Goal: Complete application form: Complete application form

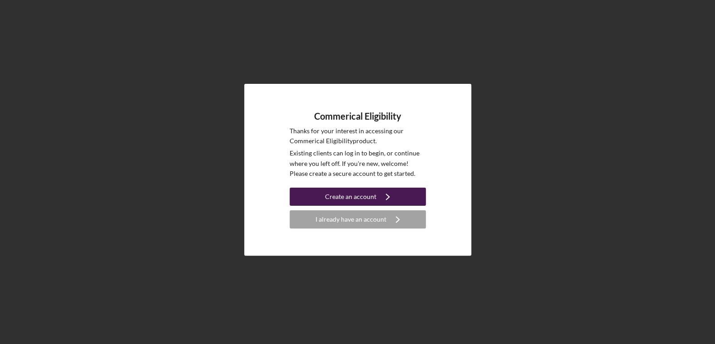
click at [370, 198] on div "Create an account" at bounding box center [350, 197] width 51 height 18
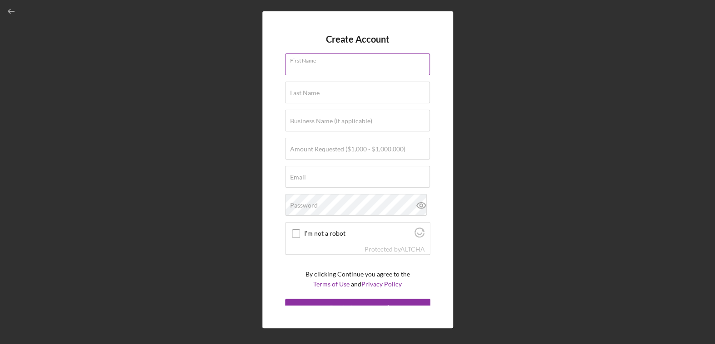
click at [339, 72] on input "First Name" at bounding box center [357, 65] width 145 height 22
type input "Dajahnae"
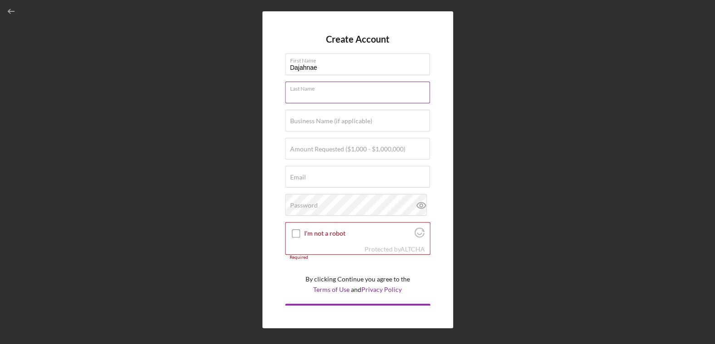
click at [337, 89] on div "Last Name Required" at bounding box center [357, 93] width 145 height 23
type input "Vines"
click at [346, 115] on div "Business Name (if applicable)" at bounding box center [357, 121] width 145 height 23
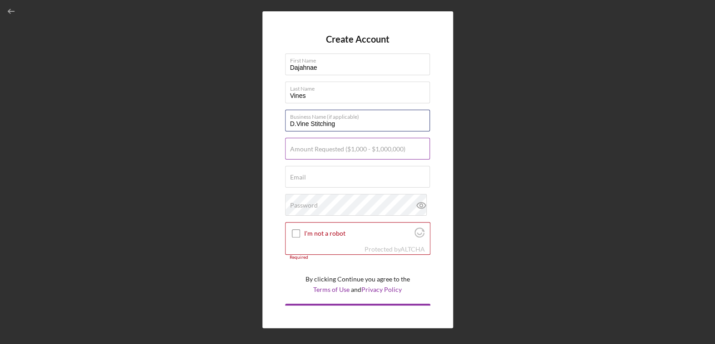
type input "D.Vine Stitching"
click at [339, 142] on div "Amount Requested ($1,000 - $1,000,000)" at bounding box center [357, 149] width 145 height 23
type input "$300,000"
click at [316, 170] on div "Email Required" at bounding box center [357, 177] width 145 height 23
type input "[EMAIL_ADDRESS][DOMAIN_NAME]"
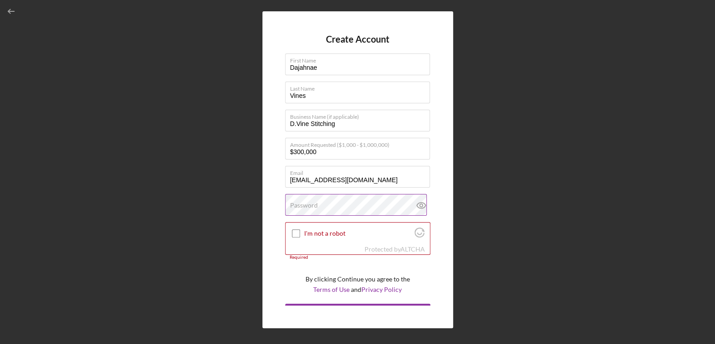
click at [336, 202] on div "Password" at bounding box center [357, 205] width 145 height 23
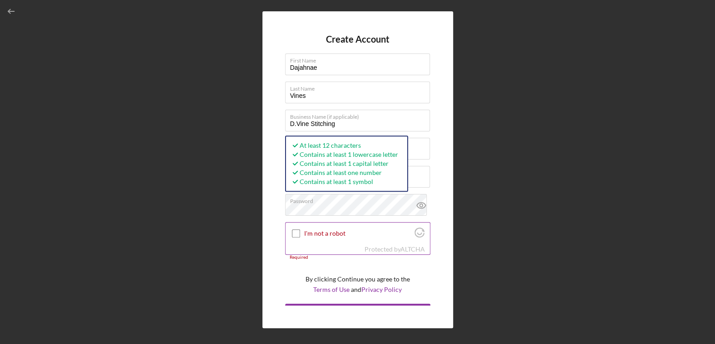
click at [312, 235] on label "I'm not a robot" at bounding box center [358, 233] width 108 height 7
click at [300, 235] on input "I'm not a robot" at bounding box center [296, 234] width 8 height 8
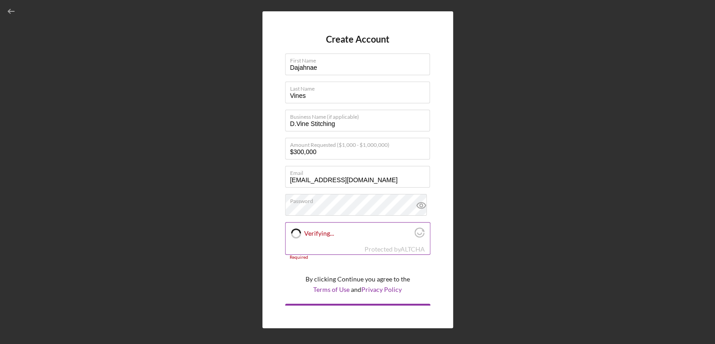
checkbox input "true"
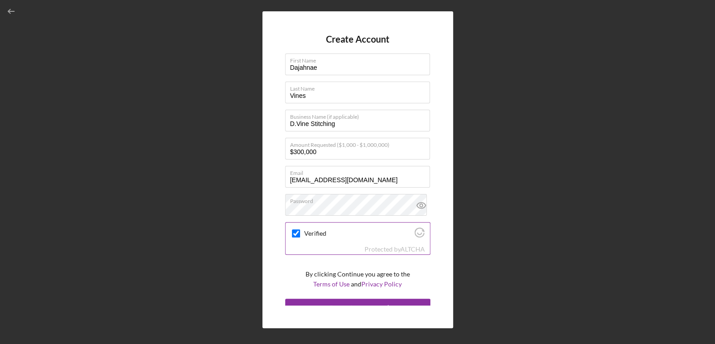
scroll to position [10, 0]
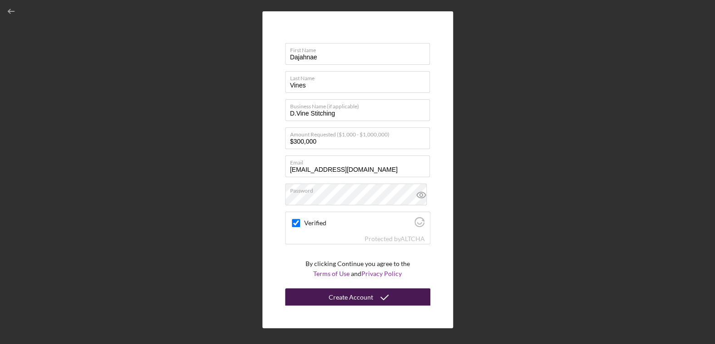
click at [348, 302] on div "Create Account" at bounding box center [350, 298] width 44 height 18
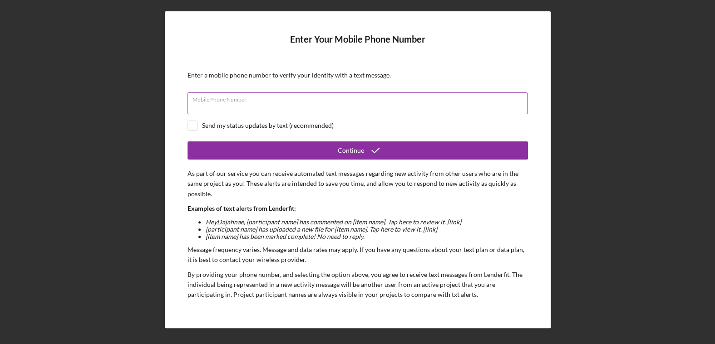
click at [361, 105] on input "Mobile Phone Number" at bounding box center [357, 104] width 340 height 22
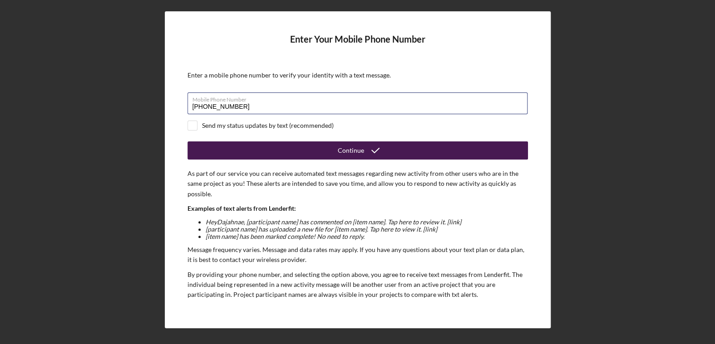
scroll to position [59, 0]
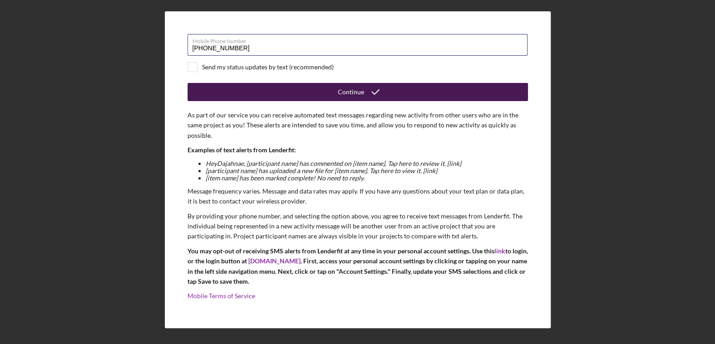
type input "[PHONE_NUMBER]"
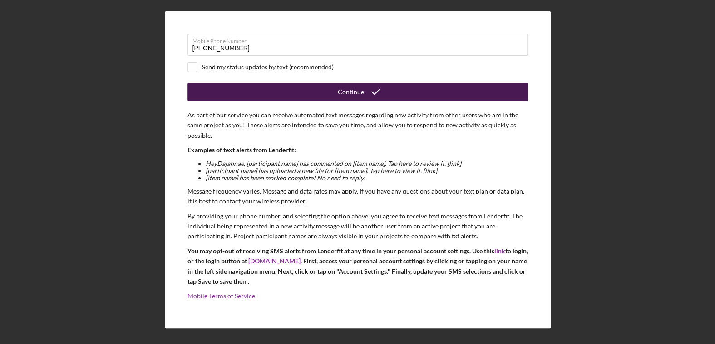
click at [330, 97] on button "Continue" at bounding box center [357, 92] width 340 height 18
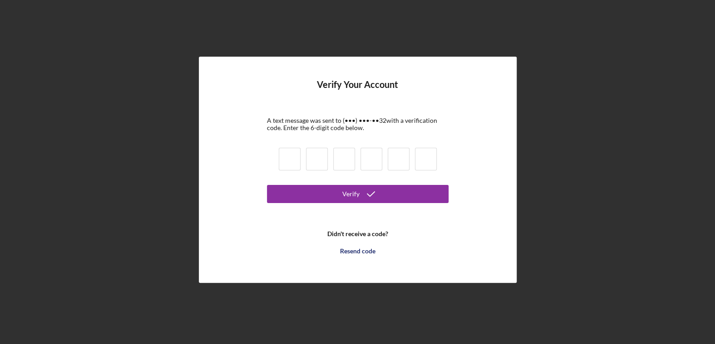
click at [298, 170] on input at bounding box center [290, 159] width 22 height 23
type input "8"
type input "7"
type input "8"
type input "2"
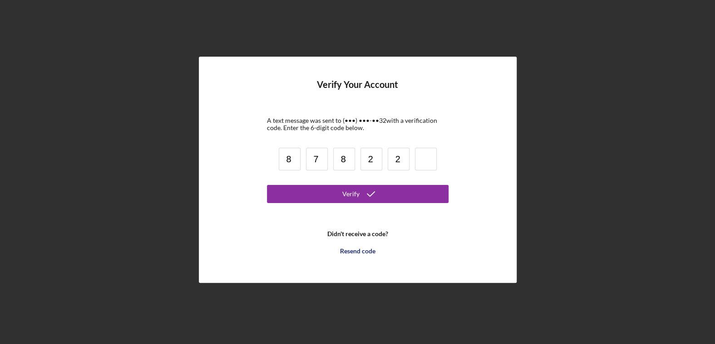
type input "2"
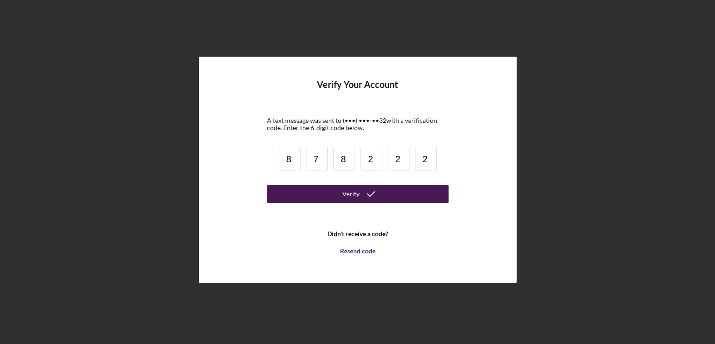
type input "2"
click at [278, 186] on button "Verify" at bounding box center [357, 194] width 181 height 18
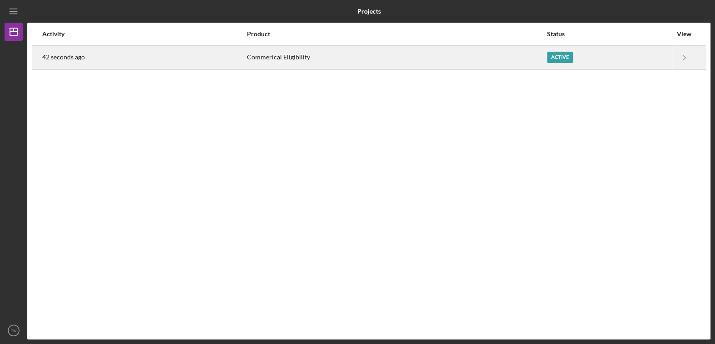
click at [654, 61] on div "Active" at bounding box center [609, 57] width 125 height 23
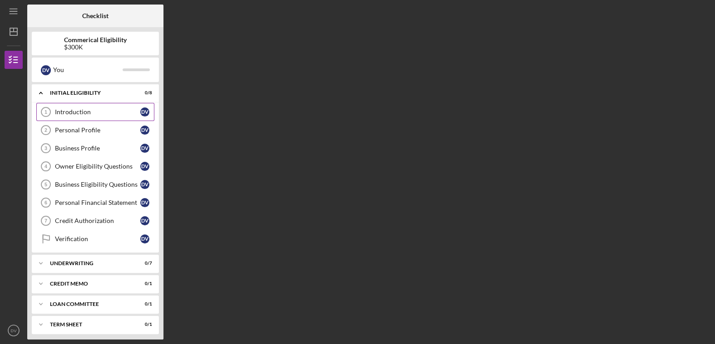
click at [71, 112] on div "Introduction" at bounding box center [97, 111] width 85 height 7
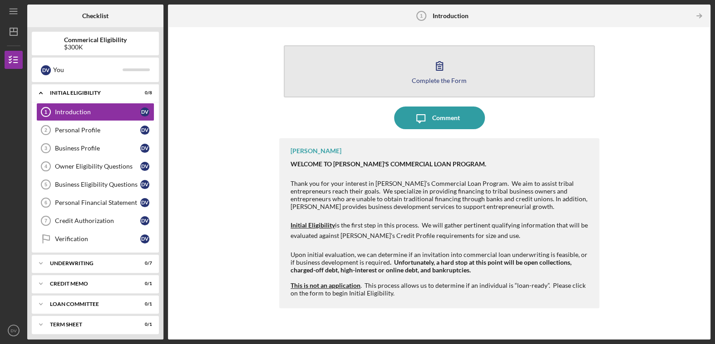
click at [451, 77] on div "Complete the Form" at bounding box center [438, 80] width 55 height 7
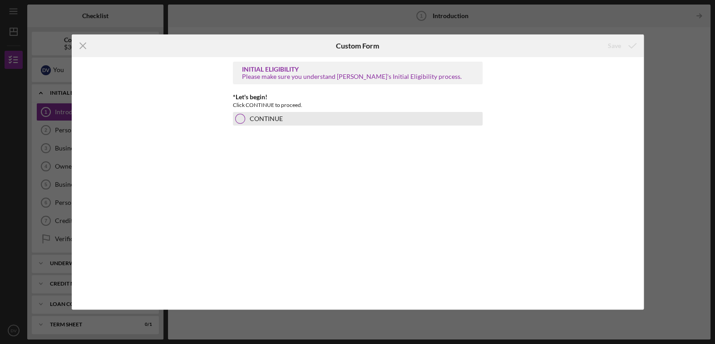
click at [239, 121] on div at bounding box center [240, 119] width 10 height 10
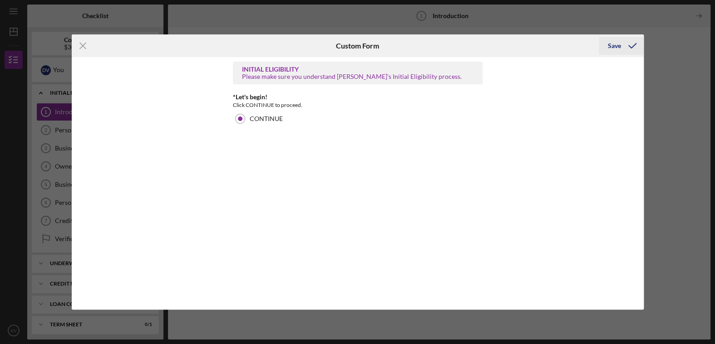
click at [617, 47] on div "Save" at bounding box center [613, 46] width 13 height 18
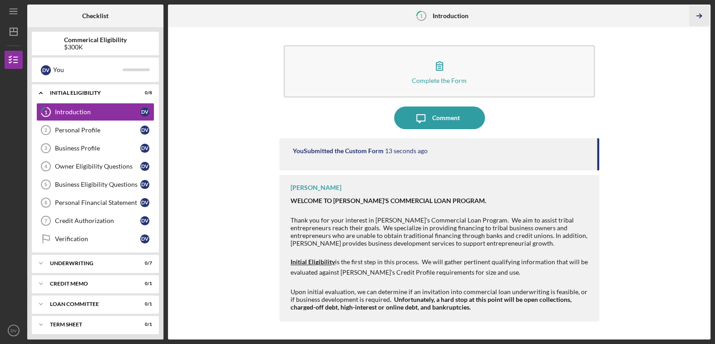
click at [700, 20] on icon "Icon/Table Pagination Arrow" at bounding box center [698, 16] width 20 height 20
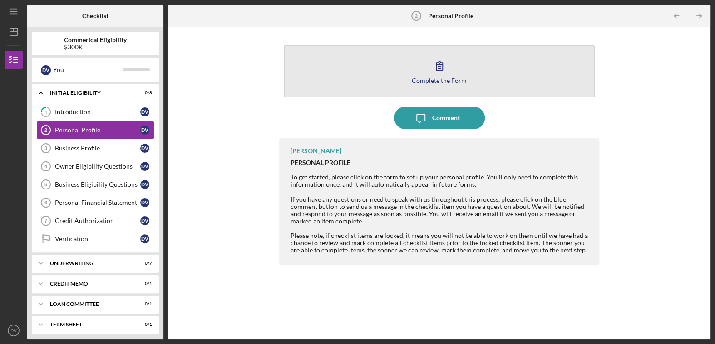
click at [445, 74] on icon "button" at bounding box center [439, 65] width 23 height 23
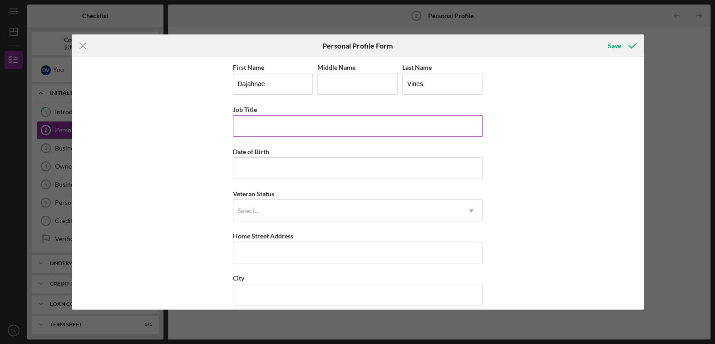
scroll to position [93, 0]
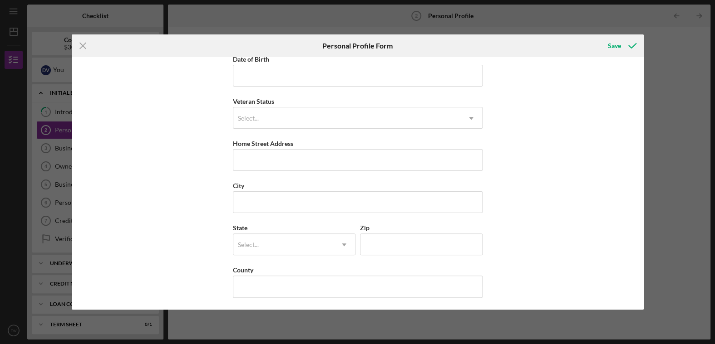
click at [661, 45] on div "Icon/Menu Close Personal Profile Form Save First Name Dajahnae Middle Name Last…" at bounding box center [357, 172] width 715 height 344
click at [78, 51] on icon "Icon/Menu Close" at bounding box center [83, 45] width 23 height 23
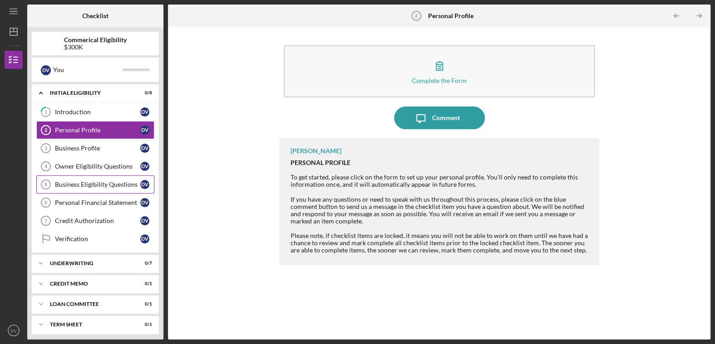
click at [108, 182] on div "Business Eligibility Questions" at bounding box center [97, 184] width 85 height 7
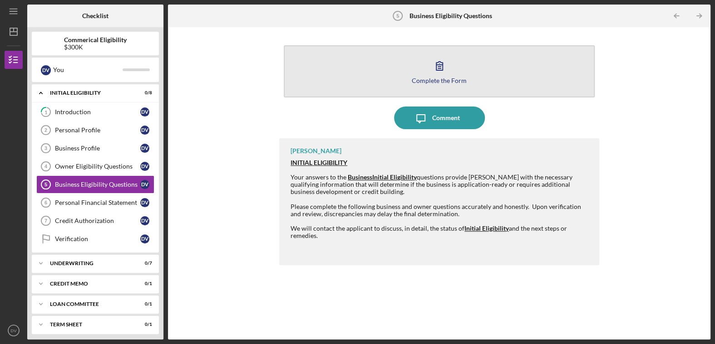
click at [416, 74] on button "Complete the Form Form" at bounding box center [439, 71] width 311 height 52
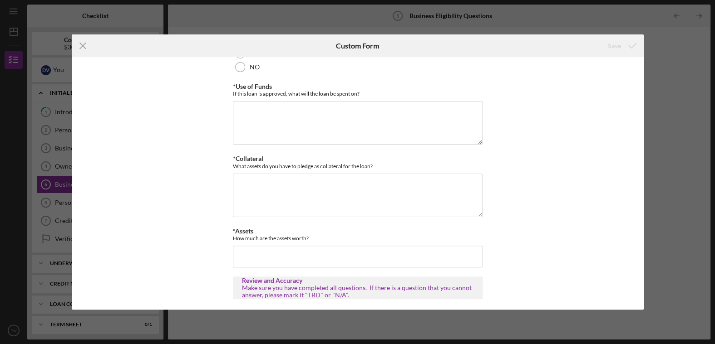
scroll to position [359, 0]
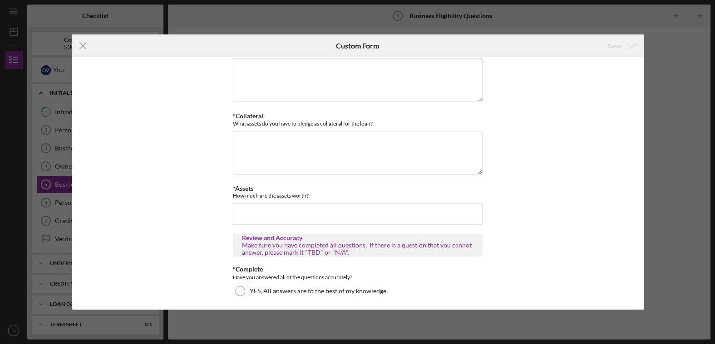
click at [647, 47] on div "Icon/Menu Close Custom Form Save Business Questions These questions allow us to…" at bounding box center [357, 172] width 715 height 344
click at [77, 53] on icon "Icon/Menu Close" at bounding box center [83, 45] width 23 height 23
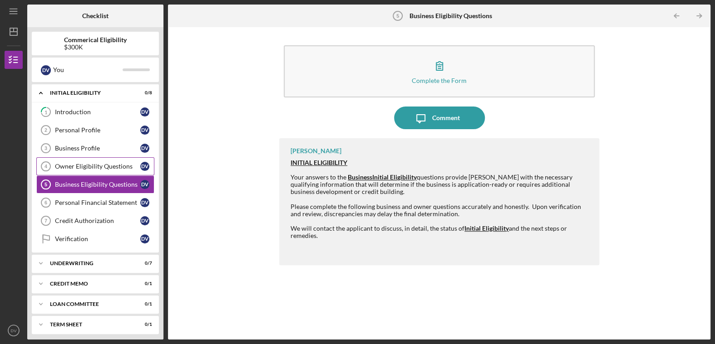
click at [93, 166] on div "Owner Eligibility Questions" at bounding box center [97, 166] width 85 height 7
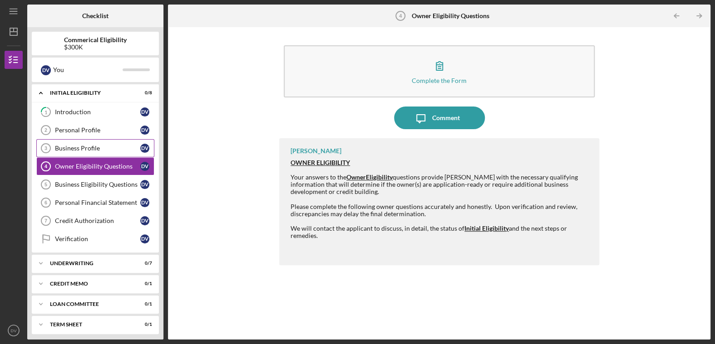
click at [97, 151] on div "Business Profile" at bounding box center [97, 148] width 85 height 7
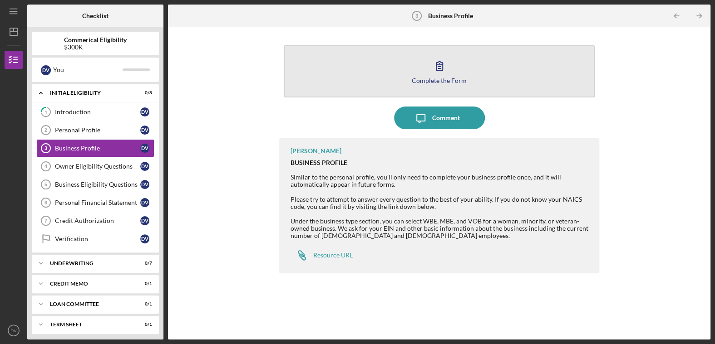
click at [403, 80] on button "Complete the Form Form" at bounding box center [439, 71] width 311 height 52
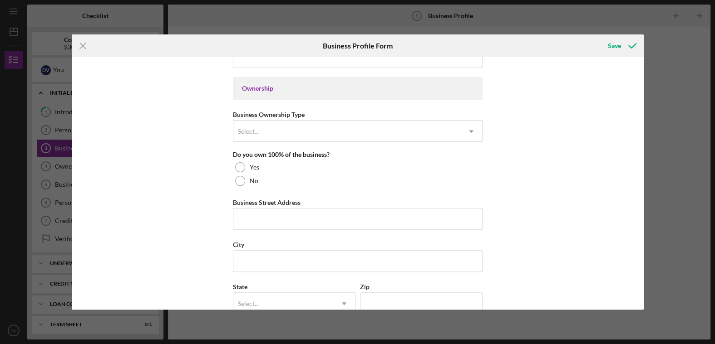
scroll to position [404, 0]
click at [76, 52] on icon "Icon/Menu Close" at bounding box center [83, 45] width 23 height 23
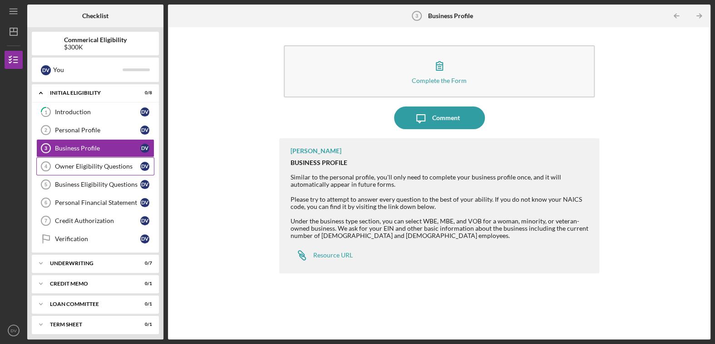
click at [85, 170] on link "Owner Eligibility Questions 4 Owner Eligibility Questions D V" at bounding box center [95, 166] width 118 height 18
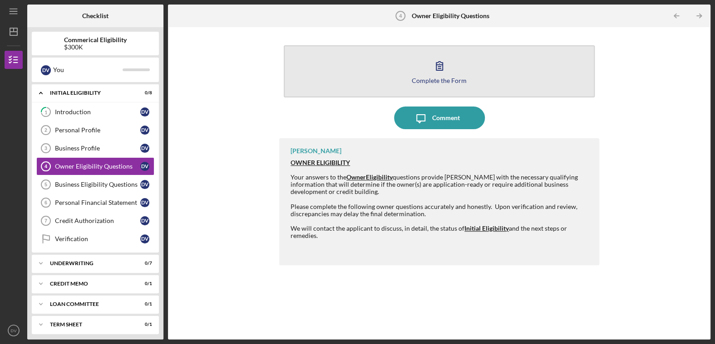
click at [377, 70] on button "Complete the Form Form" at bounding box center [439, 71] width 311 height 52
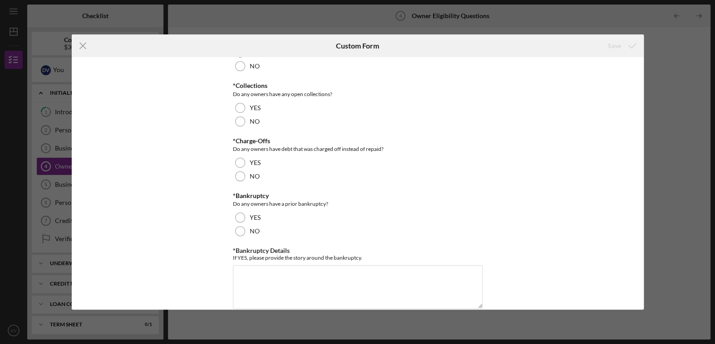
scroll to position [220, 0]
click at [76, 47] on icon "Icon/Menu Close" at bounding box center [83, 45] width 23 height 23
